Goal: Information Seeking & Learning: Find specific fact

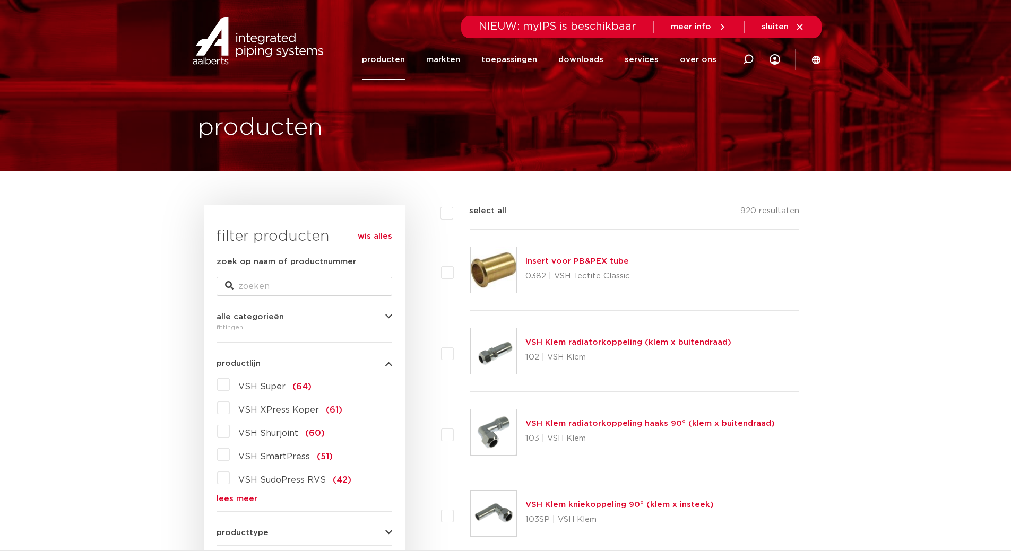
click at [621, 24] on span "NIEUW: myIPS is beschikbaar" at bounding box center [557, 26] width 158 height 11
click at [747, 57] on icon at bounding box center [748, 59] width 11 height 11
type input "7130"
click button "Zoeken" at bounding box center [0, 0] width 0 height 0
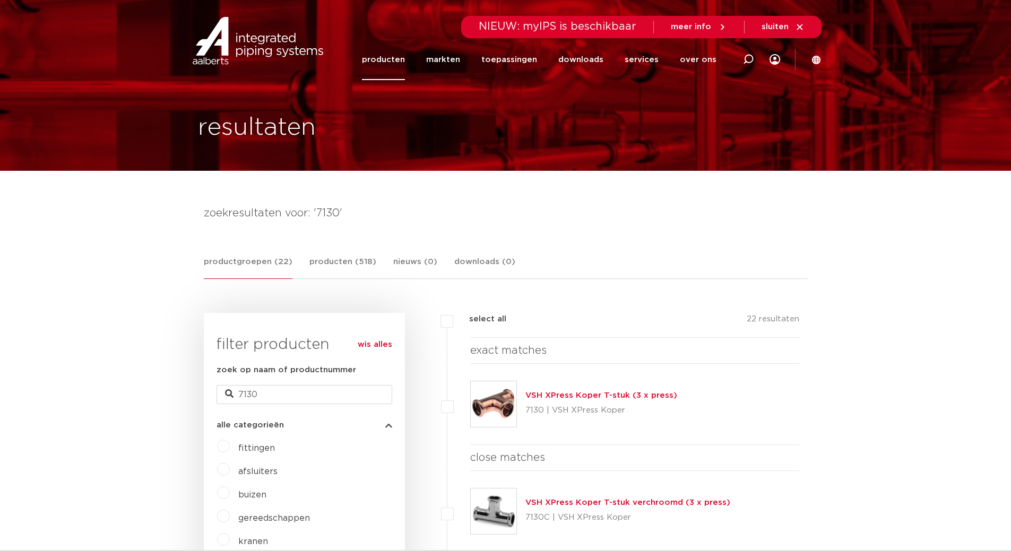
click at [659, 396] on link "VSH XPress Koper T-stuk (3 x press)" at bounding box center [601, 395] width 152 height 8
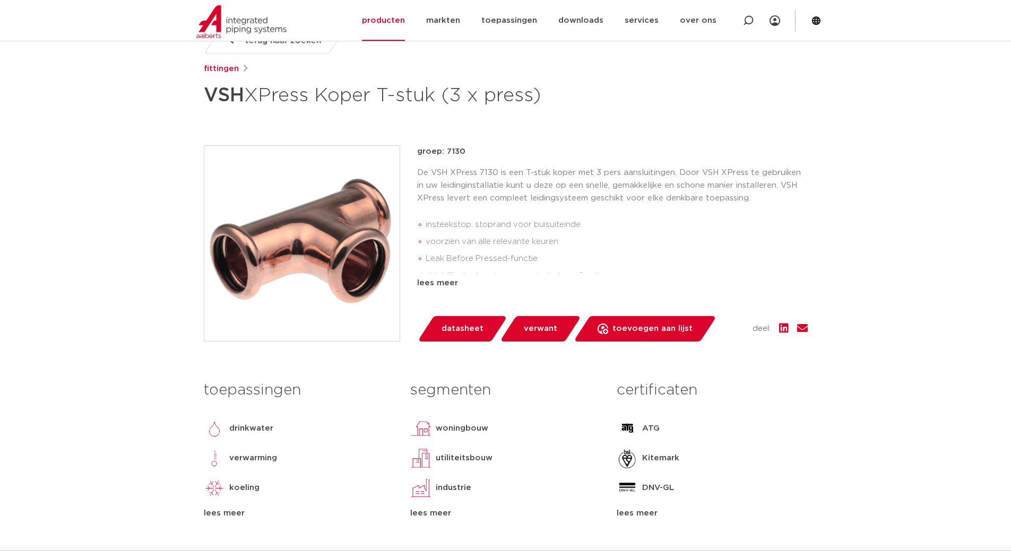
scroll to position [159, 0]
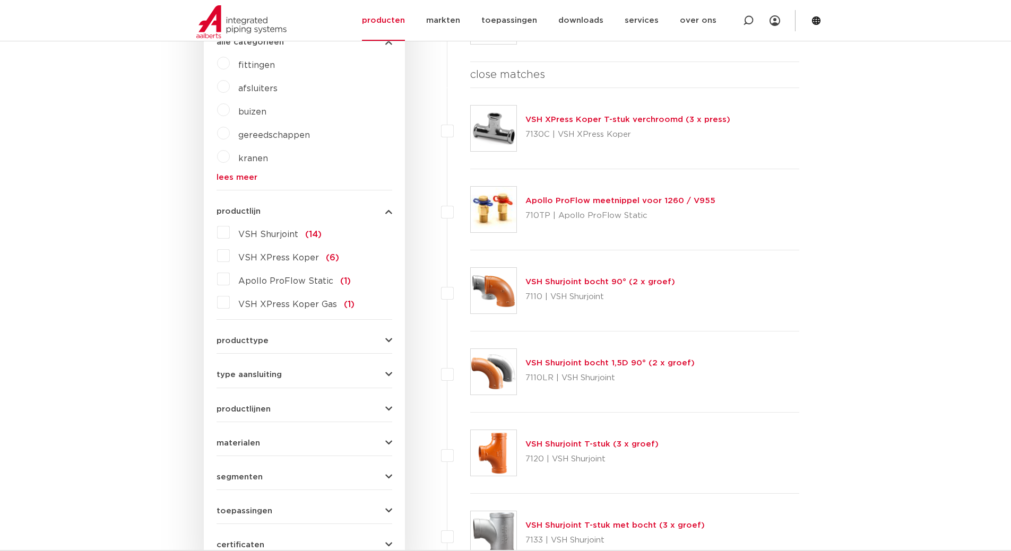
scroll to position [371, 0]
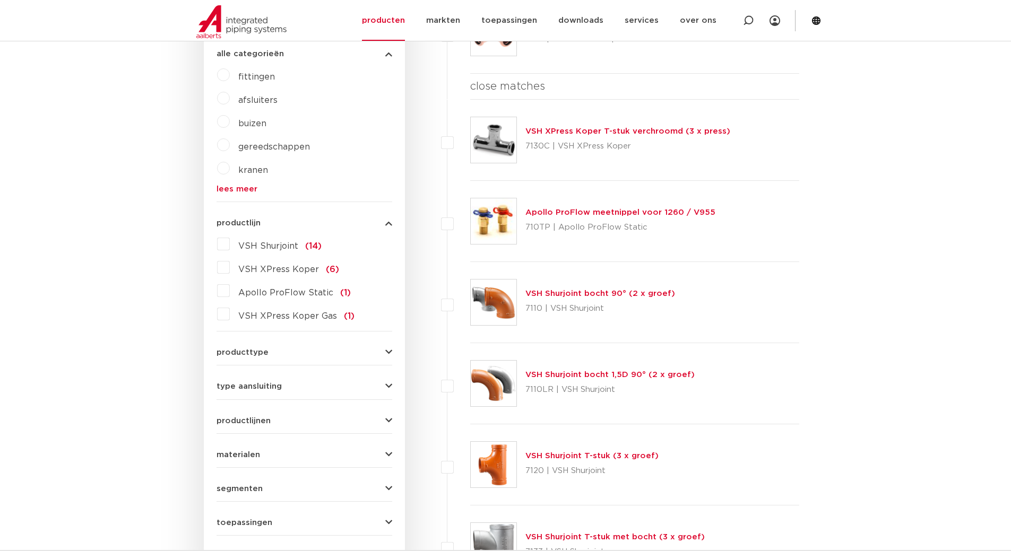
click at [230, 271] on label "VSH XPress Koper (6)" at bounding box center [284, 267] width 109 height 17
click at [0, 0] on input "VSH XPress Koper (6)" at bounding box center [0, 0] width 0 height 0
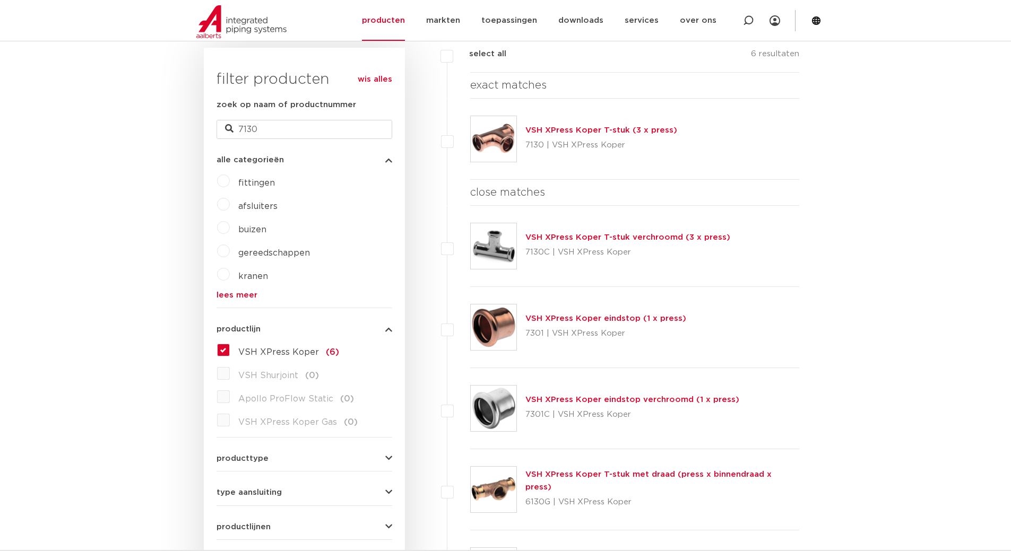
scroll to position [212, 0]
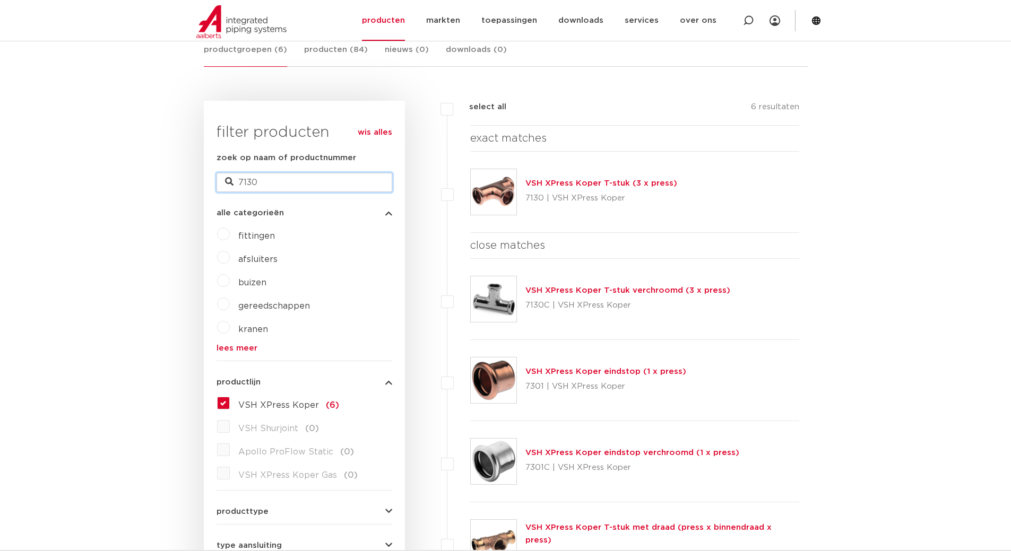
drag, startPoint x: 295, startPoint y: 181, endPoint x: 88, endPoint y: 190, distance: 208.1
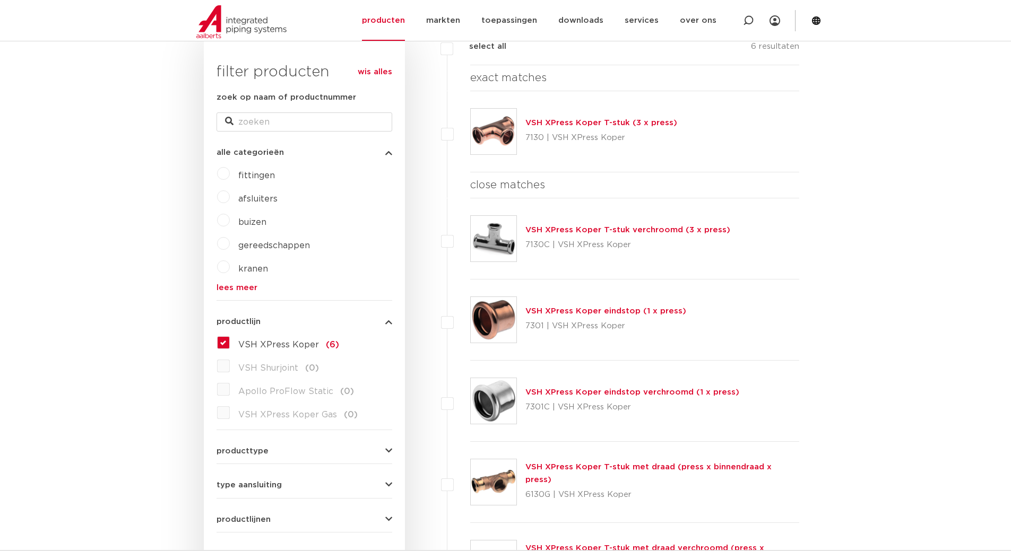
scroll to position [0, 0]
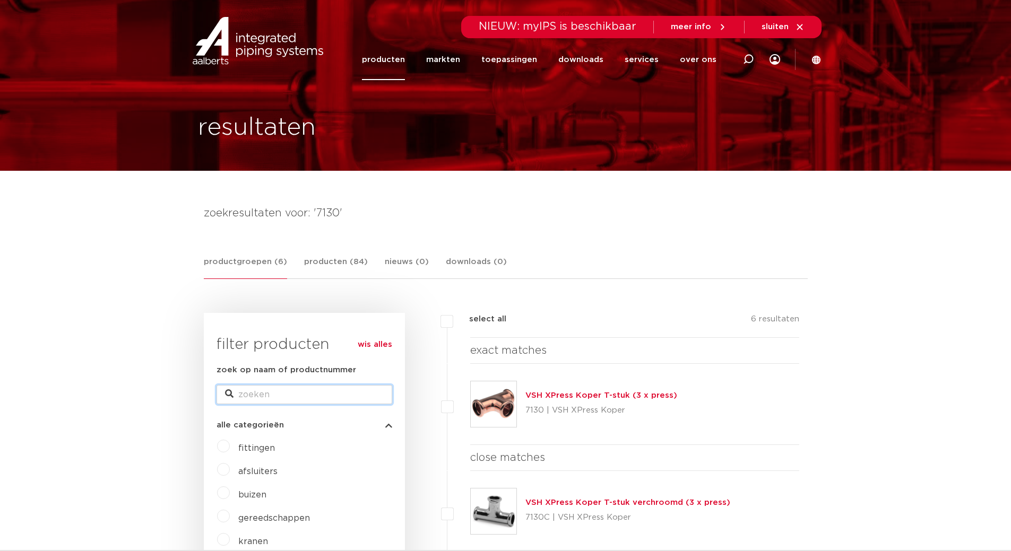
drag, startPoint x: 248, startPoint y: 395, endPoint x: 241, endPoint y: 387, distance: 10.6
click at [248, 395] on input "zoek op naam of productnummer" at bounding box center [304, 394] width 176 height 19
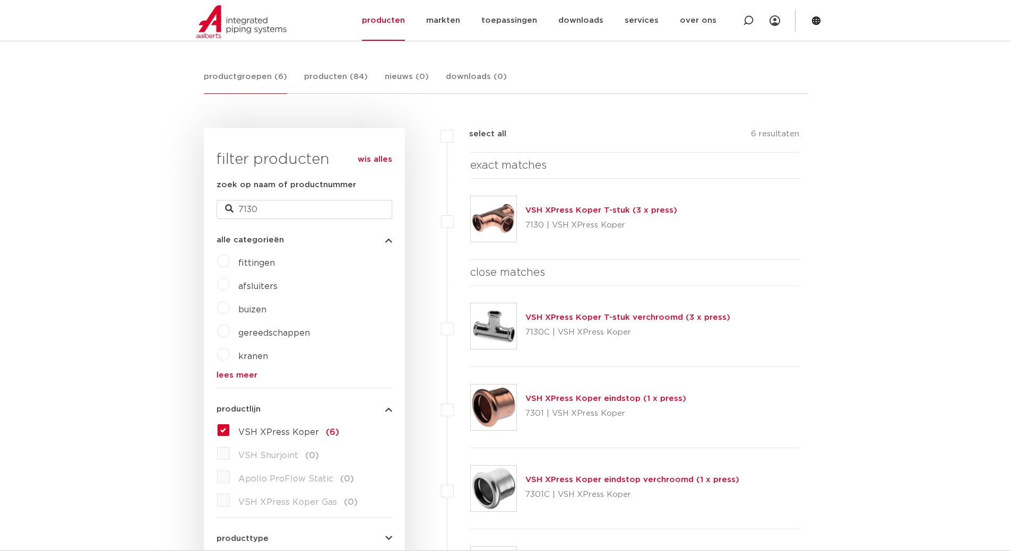
scroll to position [159, 0]
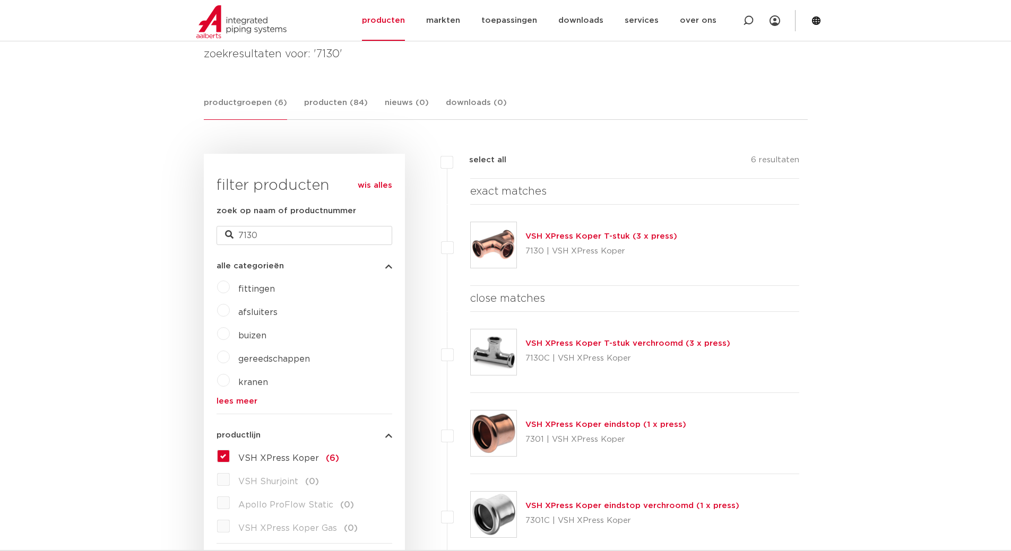
click at [230, 454] on label "VSH XPress Koper (6)" at bounding box center [284, 456] width 109 height 17
click at [0, 0] on input "VSH XPress Koper (6)" at bounding box center [0, 0] width 0 height 0
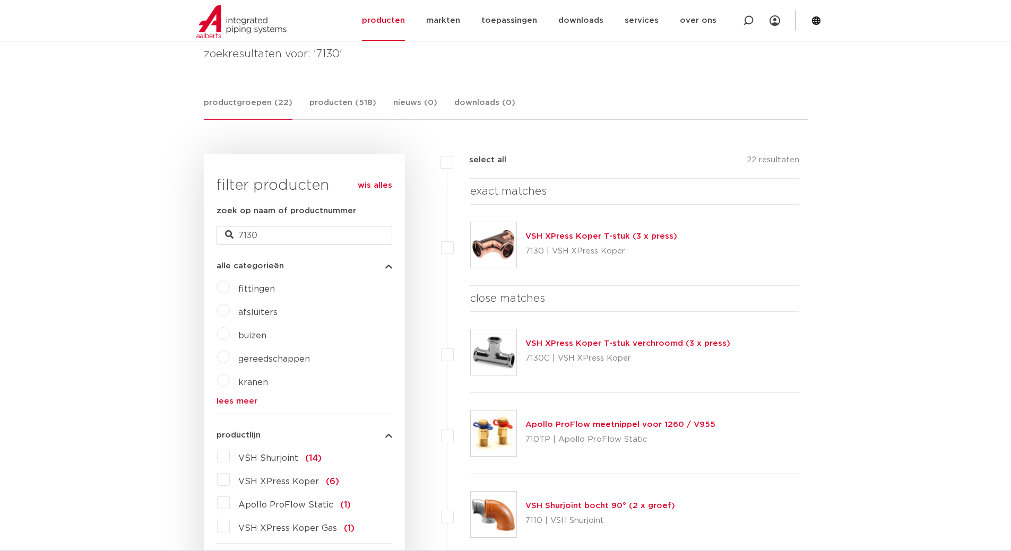
click at [381, 185] on link "wis alles" at bounding box center [375, 185] width 34 height 13
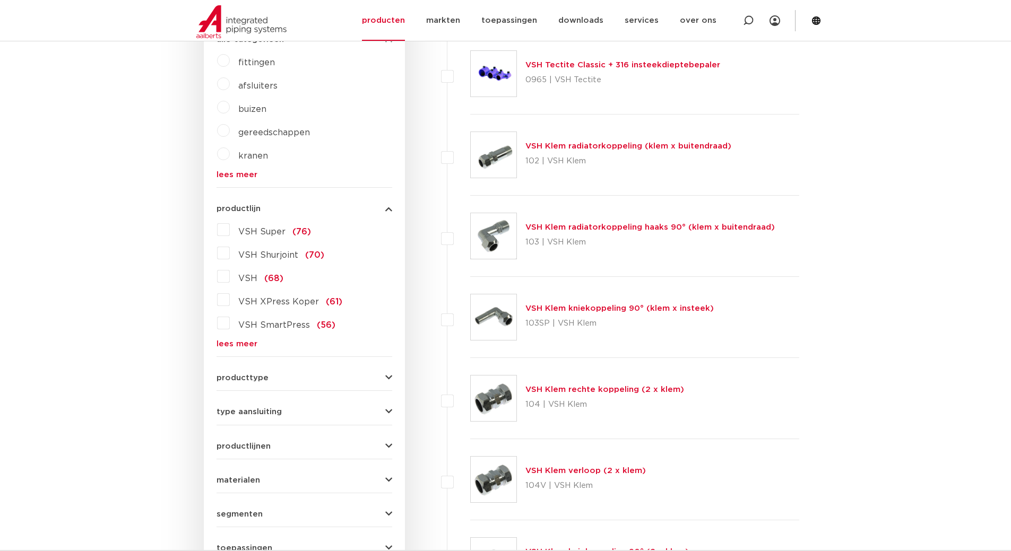
scroll to position [318, 0]
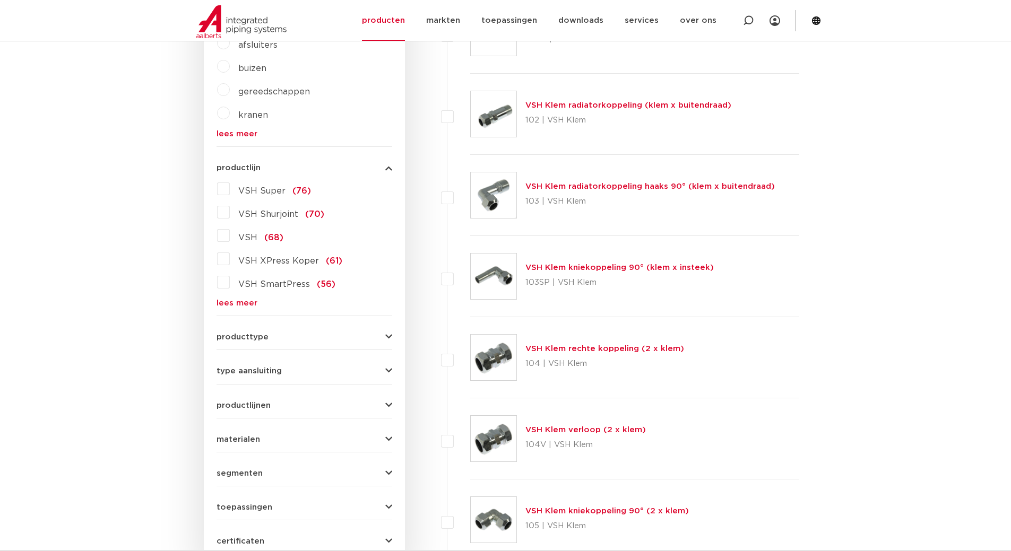
click at [230, 260] on label "VSH XPress Koper (61)" at bounding box center [286, 258] width 112 height 17
click at [0, 0] on input "VSH XPress Koper (61)" at bounding box center [0, 0] width 0 height 0
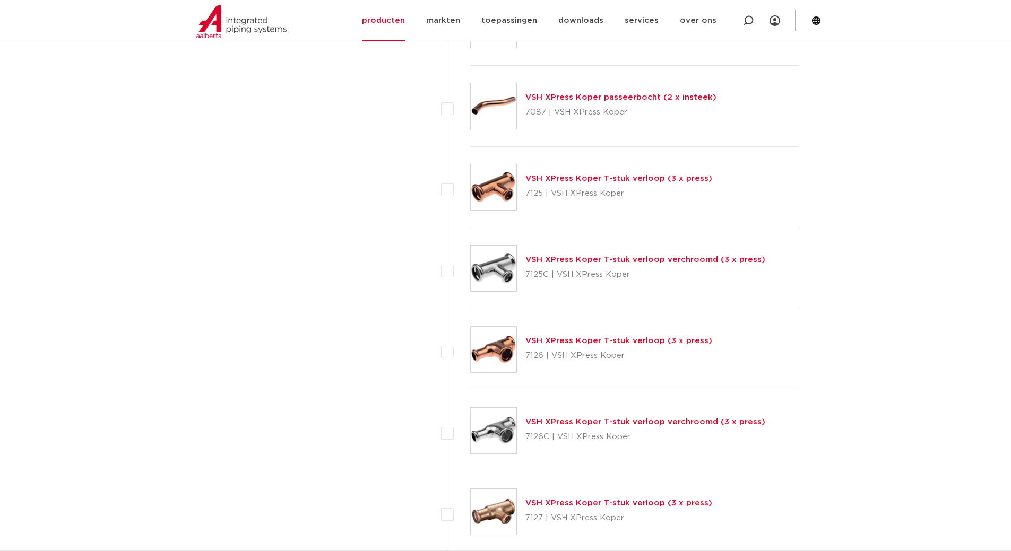
scroll to position [3024, 0]
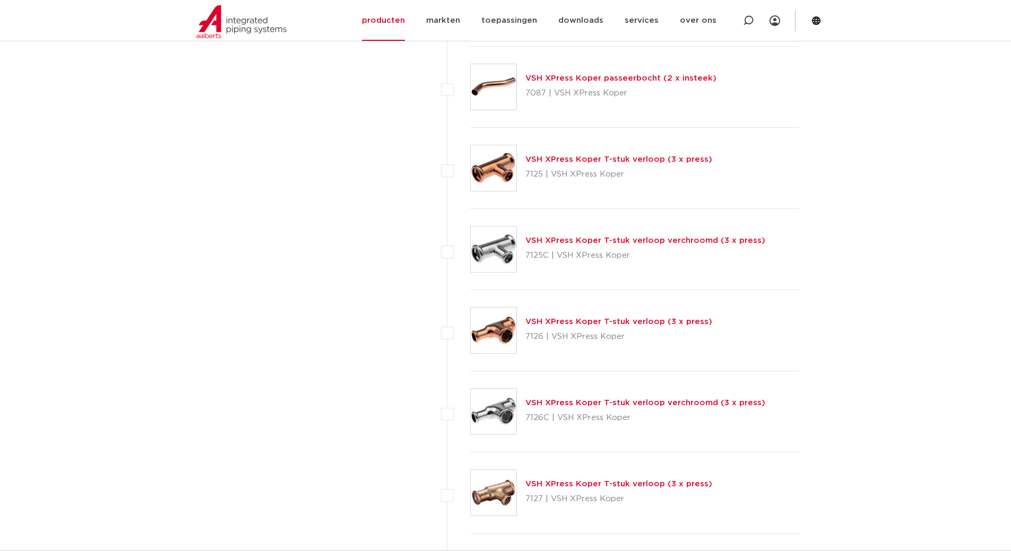
click at [579, 159] on link "VSH XPress Koper T-stuk verloop (3 x press)" at bounding box center [618, 159] width 187 height 8
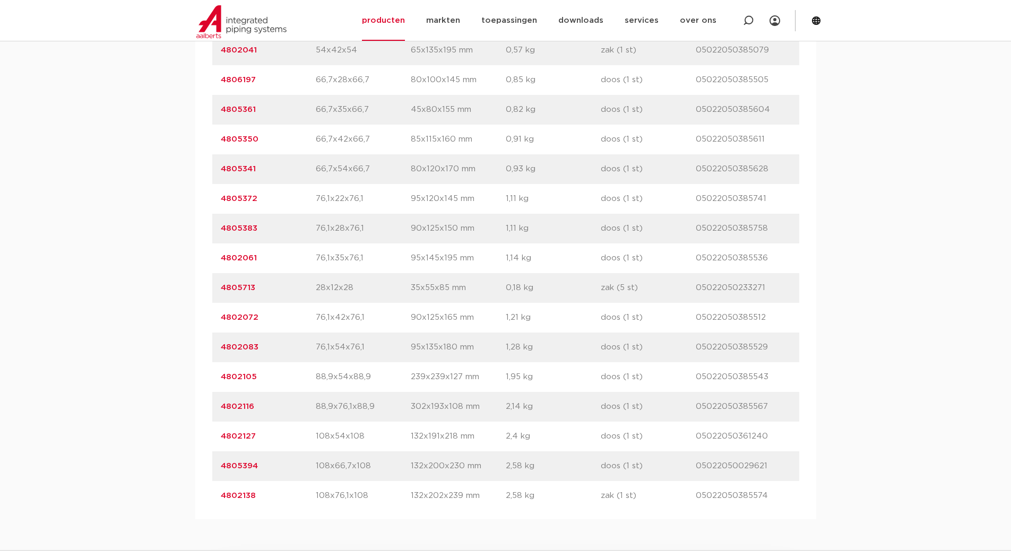
scroll to position [1432, 0]
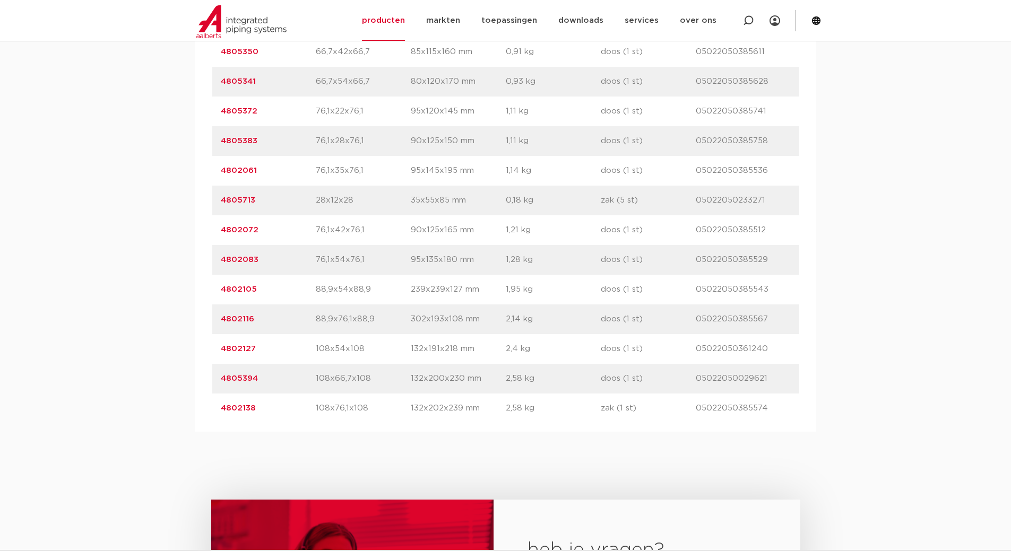
drag, startPoint x: 409, startPoint y: 291, endPoint x: 489, endPoint y: 289, distance: 79.6
click at [485, 286] on div "artikelnummer 4802105 afmeting 88,9x54x88,9 afmetingen 239x239x127 mm gewicht 1…" at bounding box center [505, 290] width 587 height 30
click at [240, 289] on link "4802105" at bounding box center [239, 289] width 36 height 8
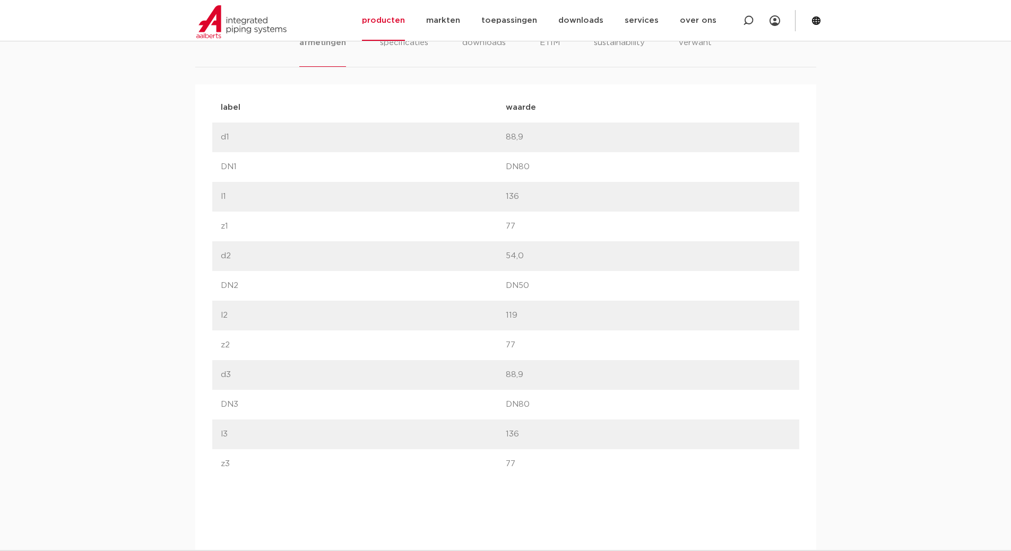
scroll to position [741, 0]
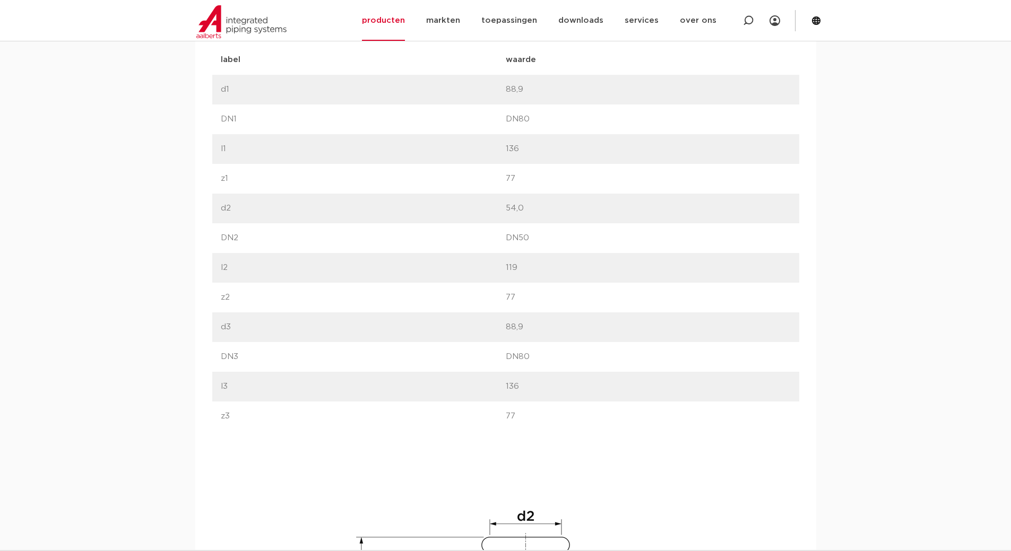
drag, startPoint x: 506, startPoint y: 149, endPoint x: 553, endPoint y: 151, distance: 46.7
click at [548, 151] on p "136" at bounding box center [648, 149] width 285 height 13
click at [553, 151] on p "136" at bounding box center [648, 149] width 285 height 13
drag, startPoint x: 506, startPoint y: 386, endPoint x: 553, endPoint y: 386, distance: 47.7
click at [544, 386] on p "136" at bounding box center [648, 386] width 285 height 13
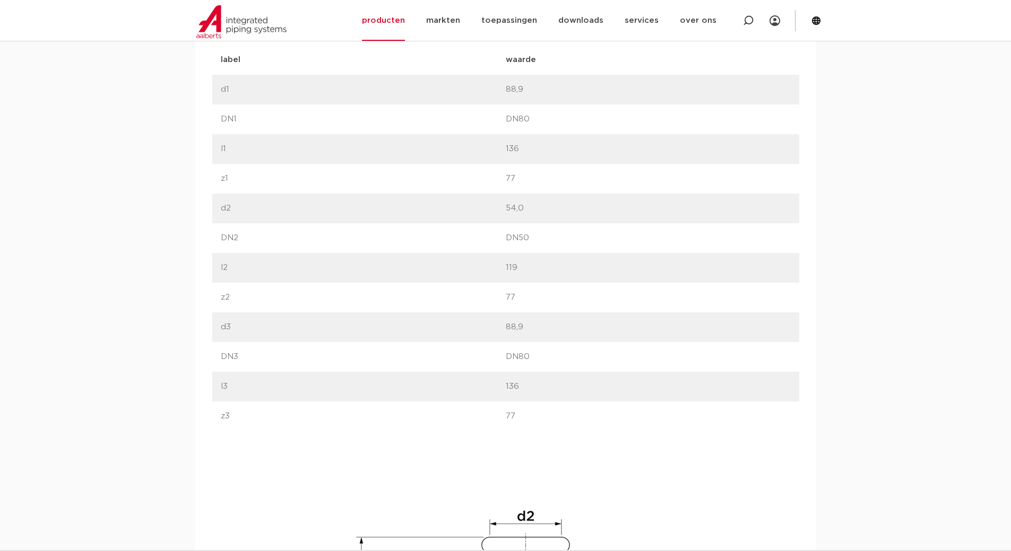
click at [553, 386] on p "136" at bounding box center [648, 386] width 285 height 13
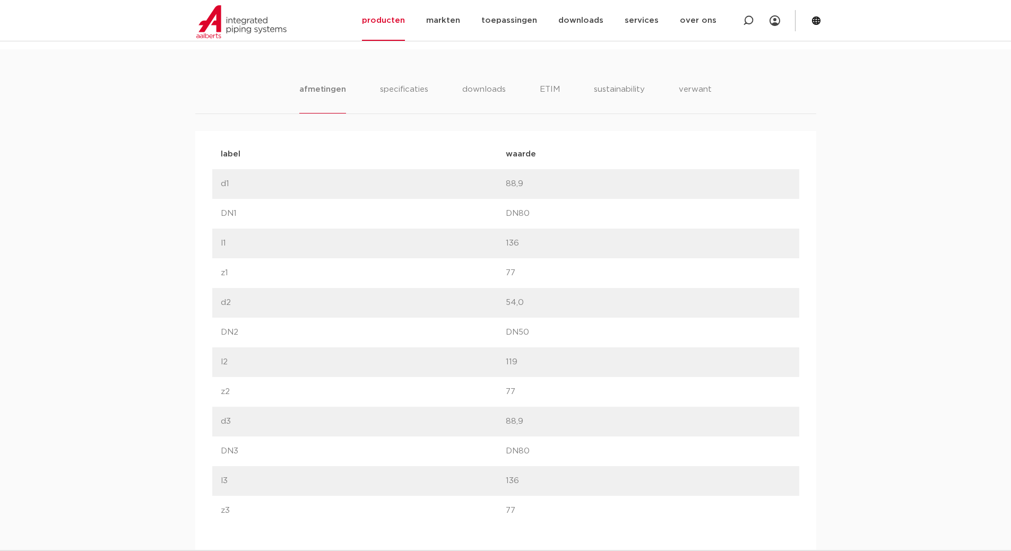
scroll to position [635, 0]
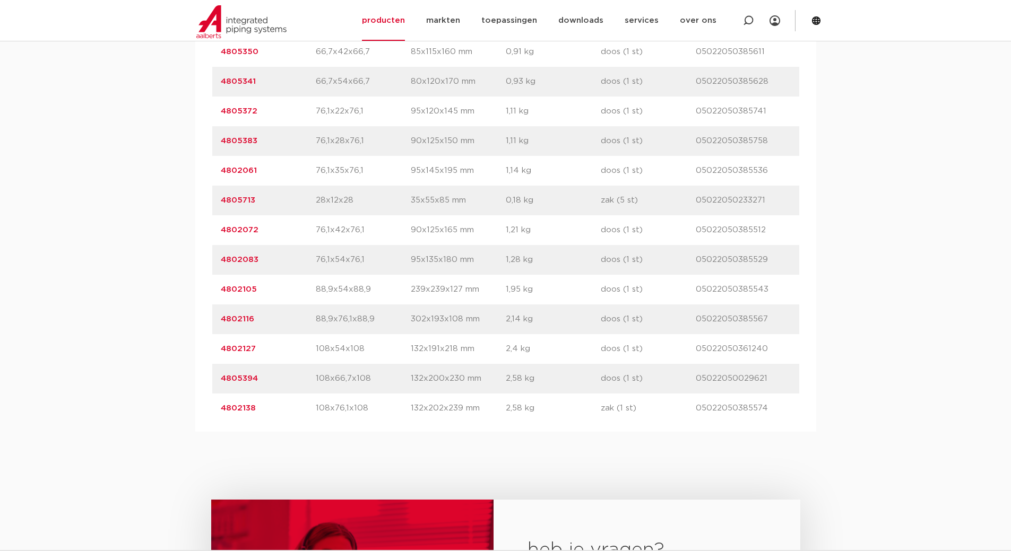
drag, startPoint x: 415, startPoint y: 288, endPoint x: 481, endPoint y: 287, distance: 66.3
click at [480, 287] on div "artikelnummer 4802105 afmeting 88,9x54x88,9 [GEOGRAPHIC_DATA] 239x239x127 mm ge…" at bounding box center [505, 290] width 587 height 30
click at [482, 286] on p "239x239x127 mm" at bounding box center [458, 289] width 95 height 13
drag, startPoint x: 444, startPoint y: 288, endPoint x: 408, endPoint y: 288, distance: 36.1
click at [408, 288] on div "artikelnummer 4802105 afmeting 88,9x54x88,9 [GEOGRAPHIC_DATA] 239x239x127 mm ge…" at bounding box center [505, 290] width 587 height 30
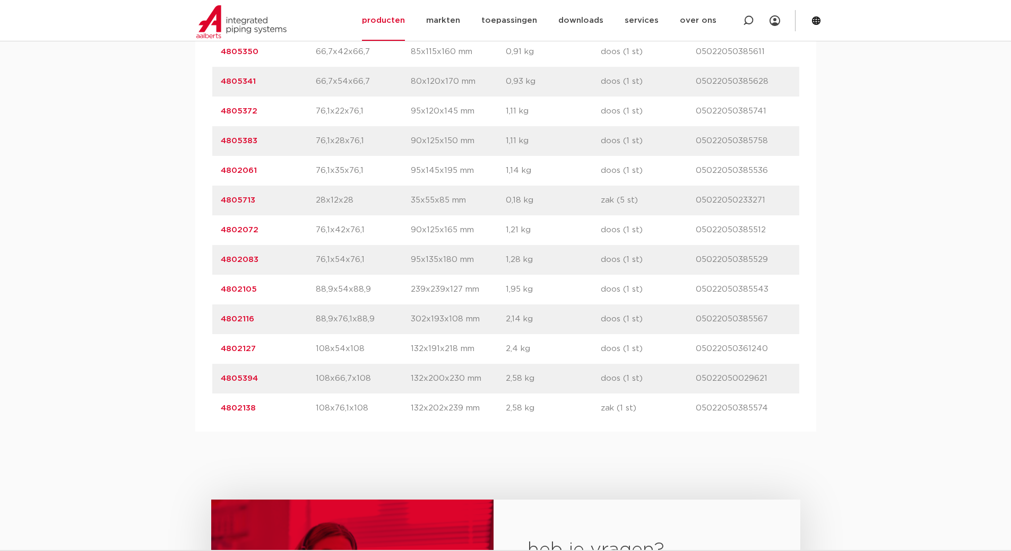
click at [359, 288] on p "88,9x54x88,9" at bounding box center [363, 289] width 95 height 13
drag, startPoint x: 270, startPoint y: 289, endPoint x: 154, endPoint y: 293, distance: 116.3
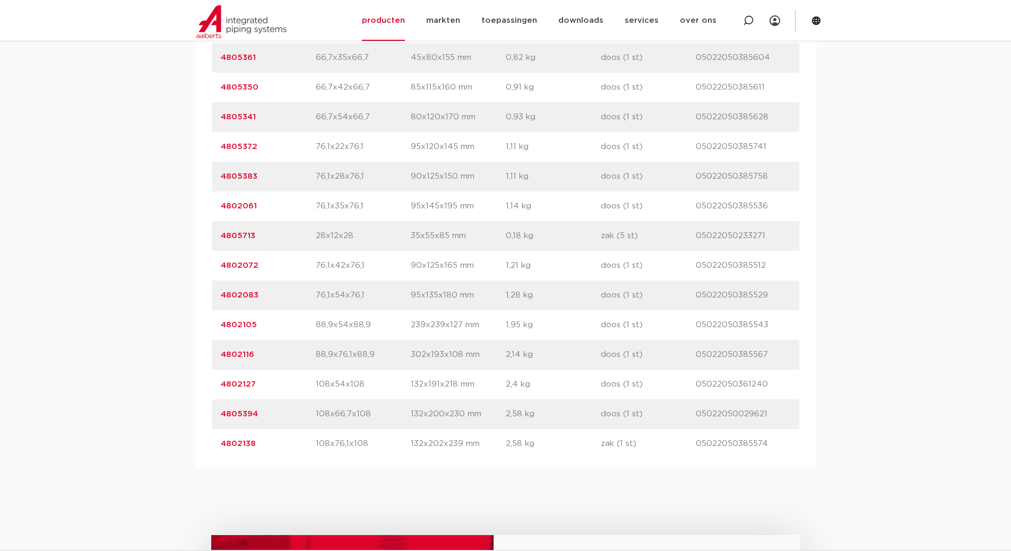
scroll to position [1326, 0]
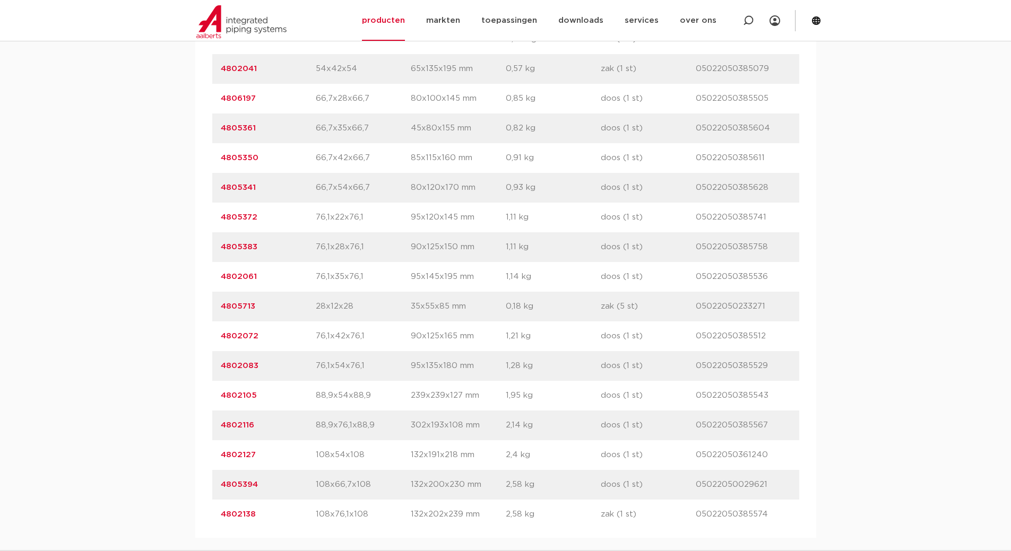
click at [438, 393] on p "239x239x127 mm" at bounding box center [458, 395] width 95 height 13
click at [225, 399] on link "4802105" at bounding box center [239, 395] width 36 height 8
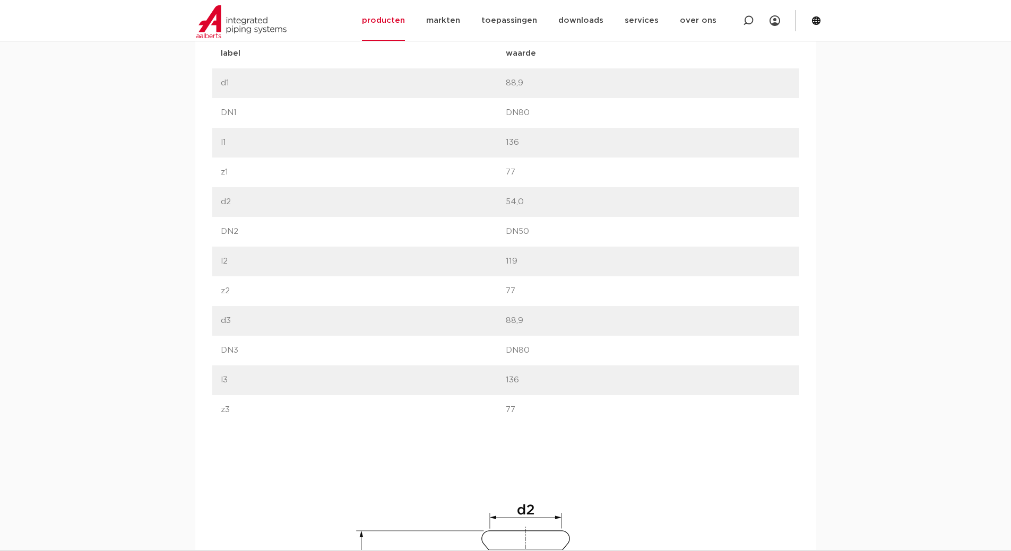
scroll to position [743, 0]
click at [559, 387] on div "label l3 waarde 136" at bounding box center [505, 385] width 587 height 30
click at [565, 386] on p "136" at bounding box center [648, 385] width 285 height 13
drag, startPoint x: 538, startPoint y: 268, endPoint x: 476, endPoint y: 266, distance: 62.6
click at [476, 266] on div "label l2 waarde 119" at bounding box center [505, 266] width 587 height 30
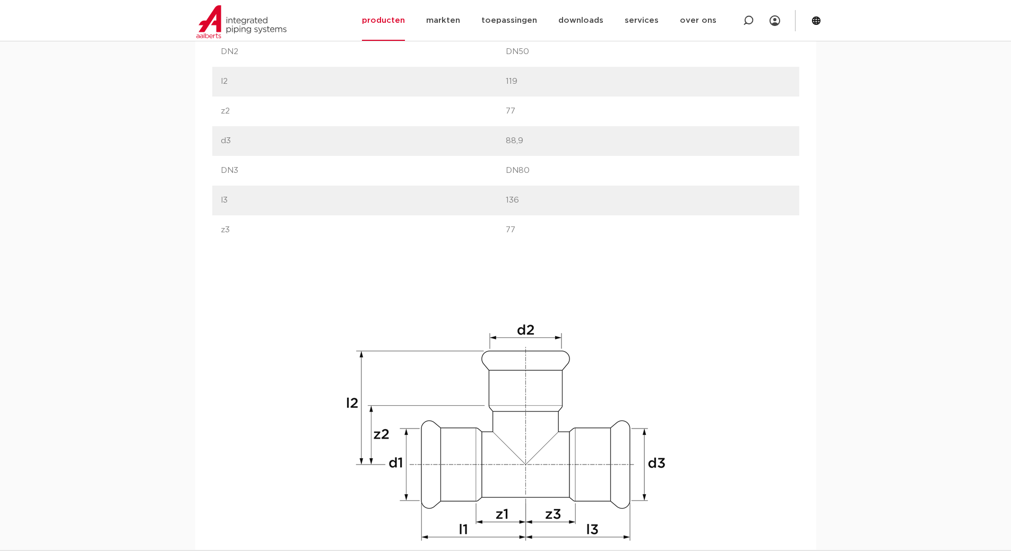
scroll to position [955, 0]
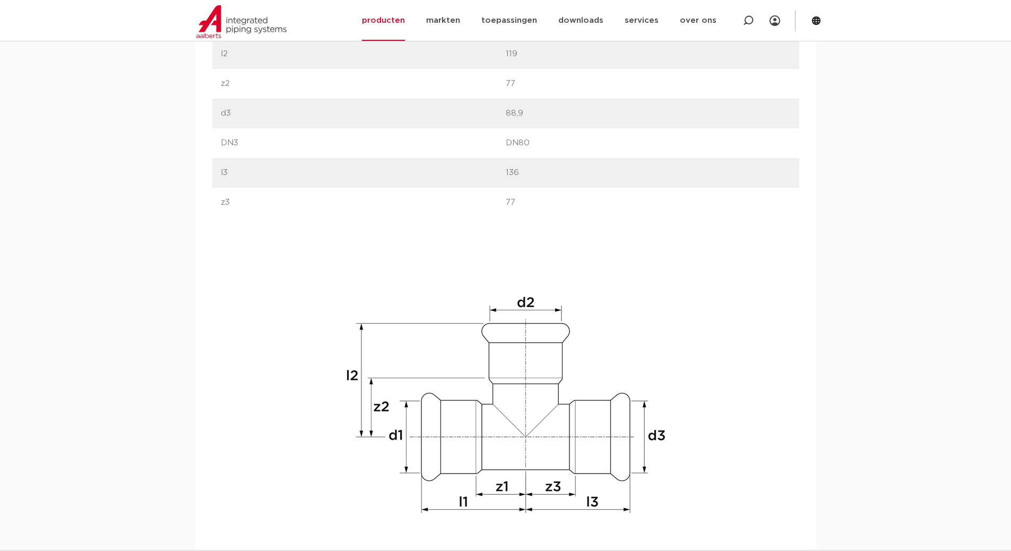
click at [610, 223] on div "label waarde label d1 waarde 88,9" at bounding box center [505, 202] width 587 height 743
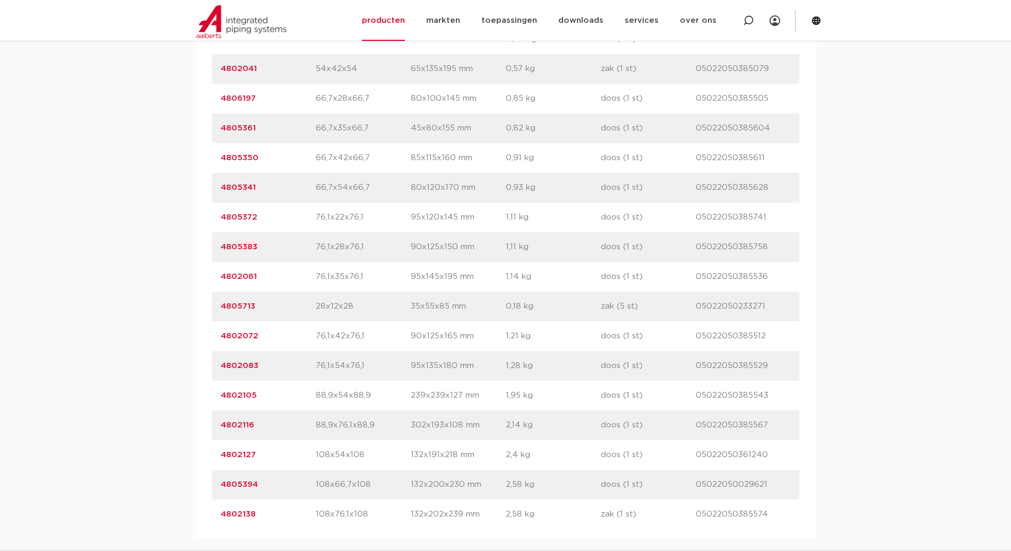
drag, startPoint x: 407, startPoint y: 393, endPoint x: 464, endPoint y: 396, distance: 56.3
click at [463, 396] on div "artikelnummer 4802105 afmeting 88,9x54x88,9 afmetingen 239x239x127 mm gewicht 1…" at bounding box center [505, 396] width 587 height 30
click at [483, 404] on div "artikelnummer 4802105 afmeting 88,9x54x88,9 afmetingen 239x239x127 mm gewicht 1…" at bounding box center [505, 396] width 587 height 30
drag, startPoint x: 403, startPoint y: 395, endPoint x: 460, endPoint y: 398, distance: 57.9
click at [459, 398] on div "artikelnummer 4802105 afmeting 88,9x54x88,9 afmetingen 239x239x127 mm gewicht 1…" at bounding box center [505, 396] width 587 height 30
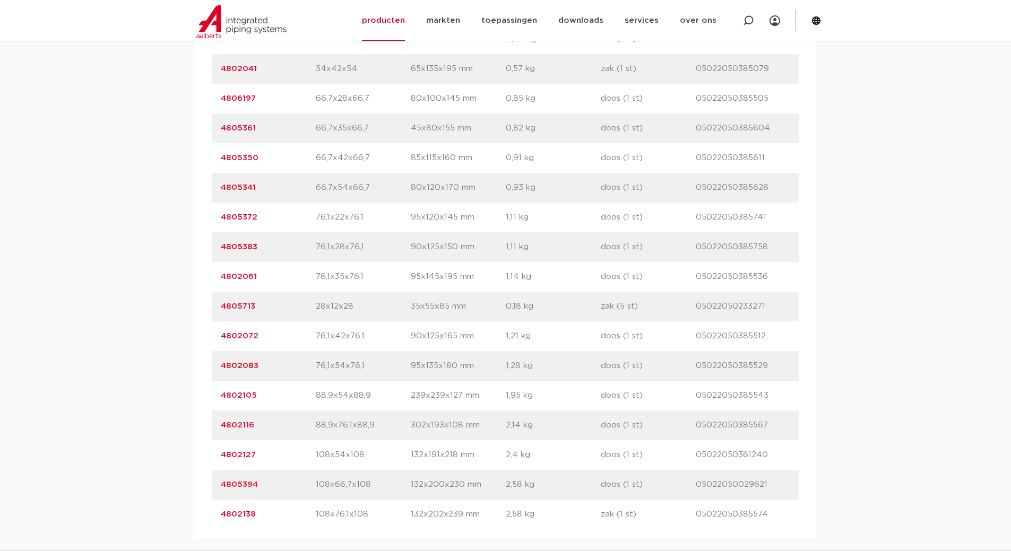
click at [460, 398] on p "239x239x127 mm" at bounding box center [458, 395] width 95 height 13
drag, startPoint x: 409, startPoint y: 392, endPoint x: 471, endPoint y: 395, distance: 61.6
click at [471, 395] on div "artikelnummer 4802105 afmeting 88,9x54x88,9 afmetingen 239x239x127 mm gewicht 1…" at bounding box center [505, 396] width 587 height 30
click at [448, 406] on div "artikelnummer 4802105 afmeting 88,9x54x88,9 afmetingen 239x239x127 mm gewicht 1…" at bounding box center [505, 396] width 587 height 30
drag, startPoint x: 415, startPoint y: 397, endPoint x: 423, endPoint y: 399, distance: 8.6
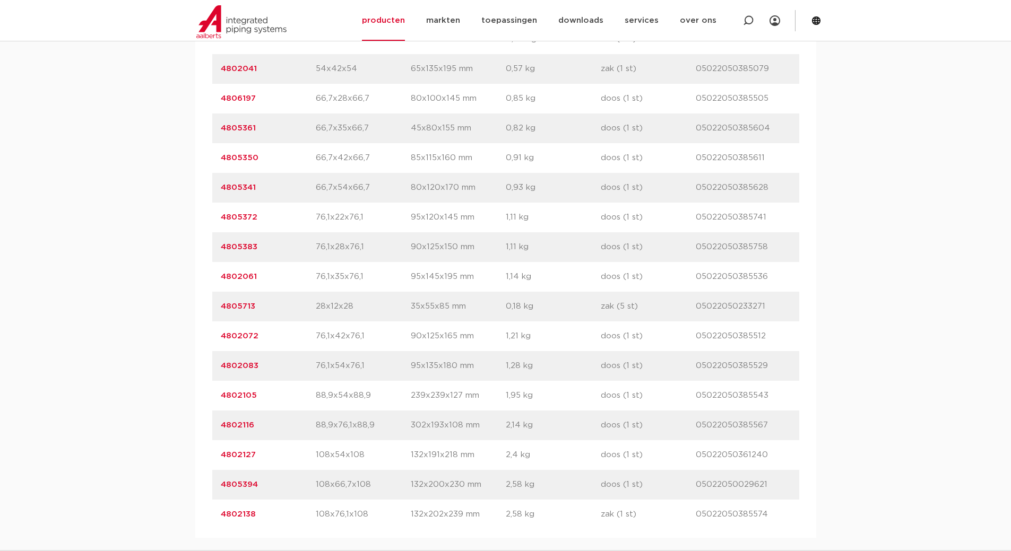
click at [423, 398] on p "239x239x127 mm" at bounding box center [458, 395] width 95 height 13
click at [598, 401] on p "1,95 kg" at bounding box center [553, 395] width 95 height 13
drag, startPoint x: 406, startPoint y: 393, endPoint x: 484, endPoint y: 392, distance: 78.0
click at [478, 392] on div "artikelnummer 4802105 afmeting 88,9x54x88,9 afmetingen 239x239x127 mm gewicht 1…" at bounding box center [505, 396] width 587 height 30
click at [342, 417] on div "artikelnummer 4802116 afmeting 88,9x76,1x88,9 afmetingen 302x193x108 mm gewicht…" at bounding box center [505, 426] width 587 height 30
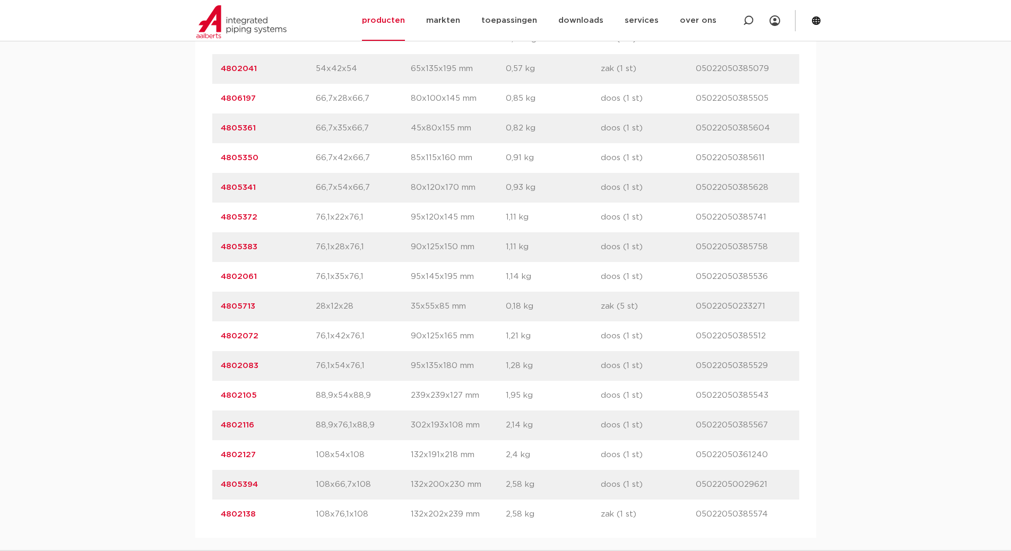
drag, startPoint x: 327, startPoint y: 398, endPoint x: 832, endPoint y: 441, distance: 506.8
click at [797, 412] on div "artikelnummer 4802116 afmeting 88,9x76,1x88,9 afmetingen 302x193x108 mm gewicht…" at bounding box center [505, 426] width 587 height 30
drag, startPoint x: 785, startPoint y: 422, endPoint x: 150, endPoint y: 385, distance: 636.1
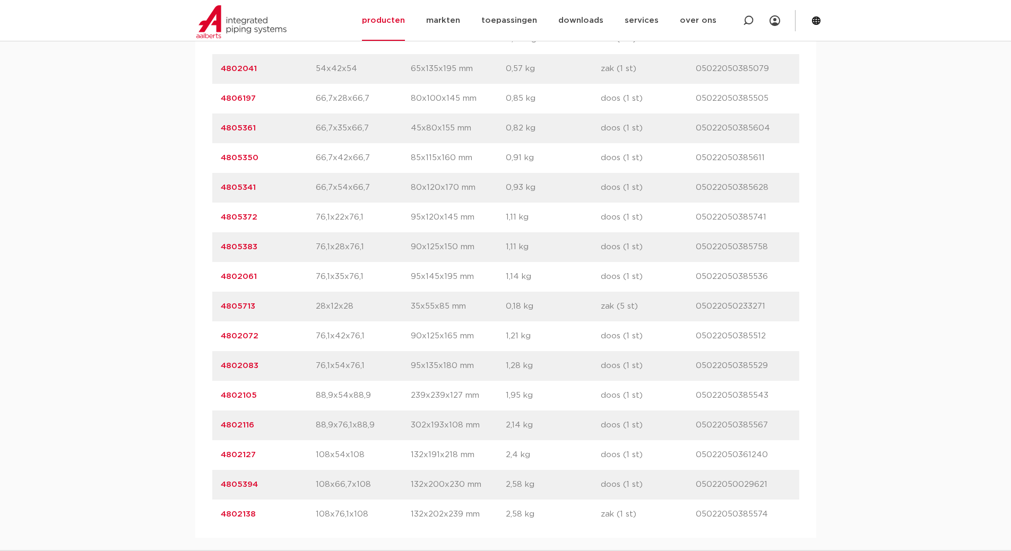
click at [357, 398] on p "88,9x54x88,9" at bounding box center [363, 395] width 95 height 13
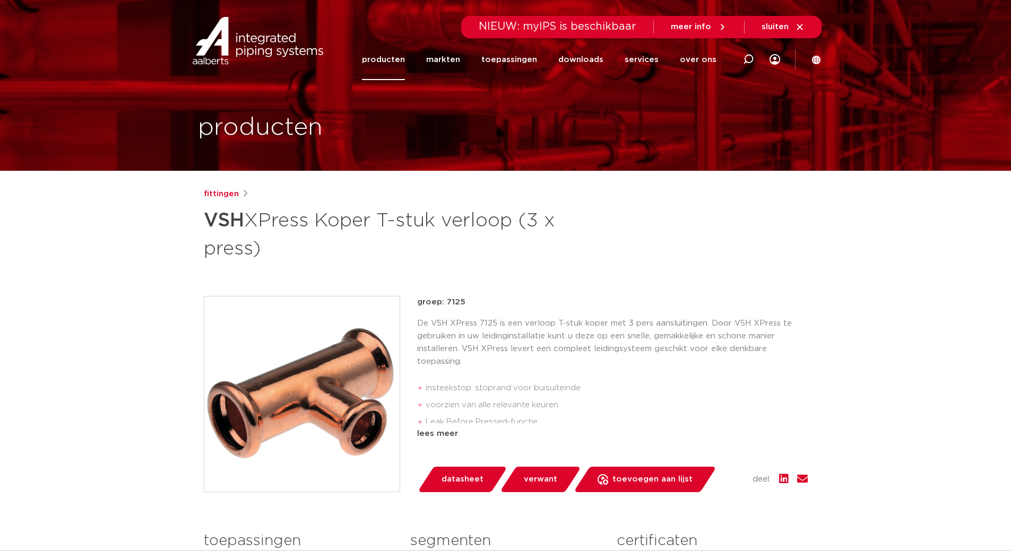
click at [395, 58] on link "producten" at bounding box center [383, 59] width 43 height 41
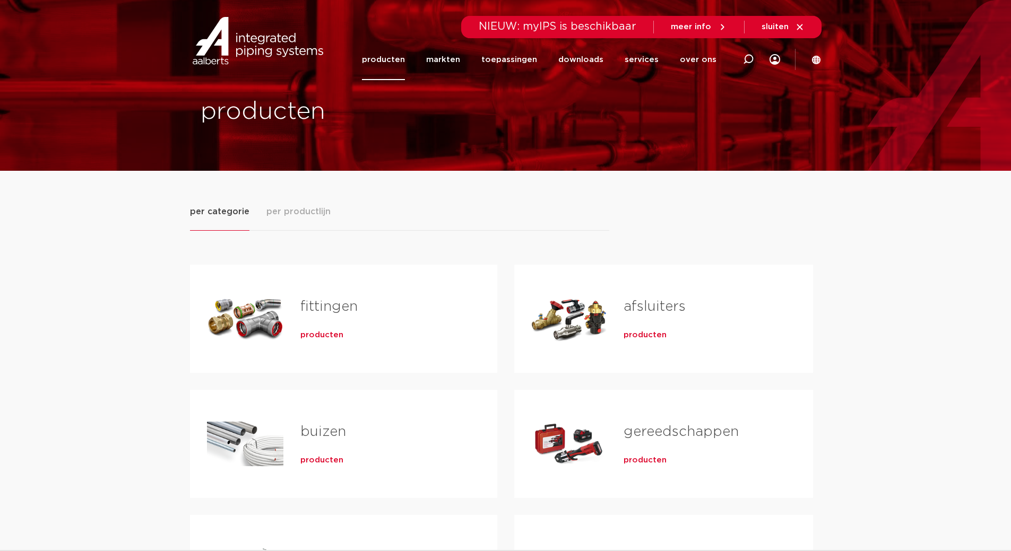
click at [321, 333] on span "producten" at bounding box center [321, 335] width 43 height 11
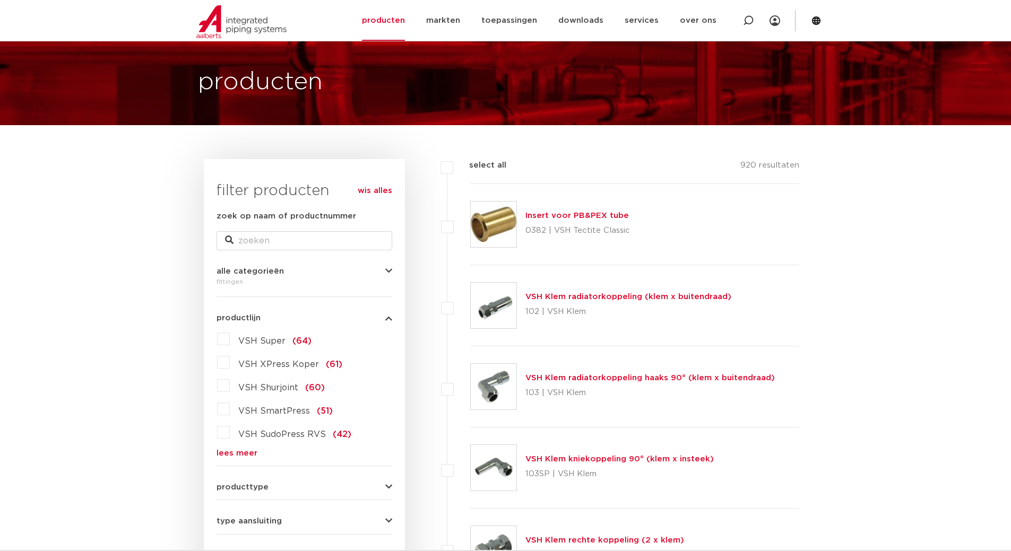
scroll to position [159, 0]
